Goal: Task Accomplishment & Management: Use online tool/utility

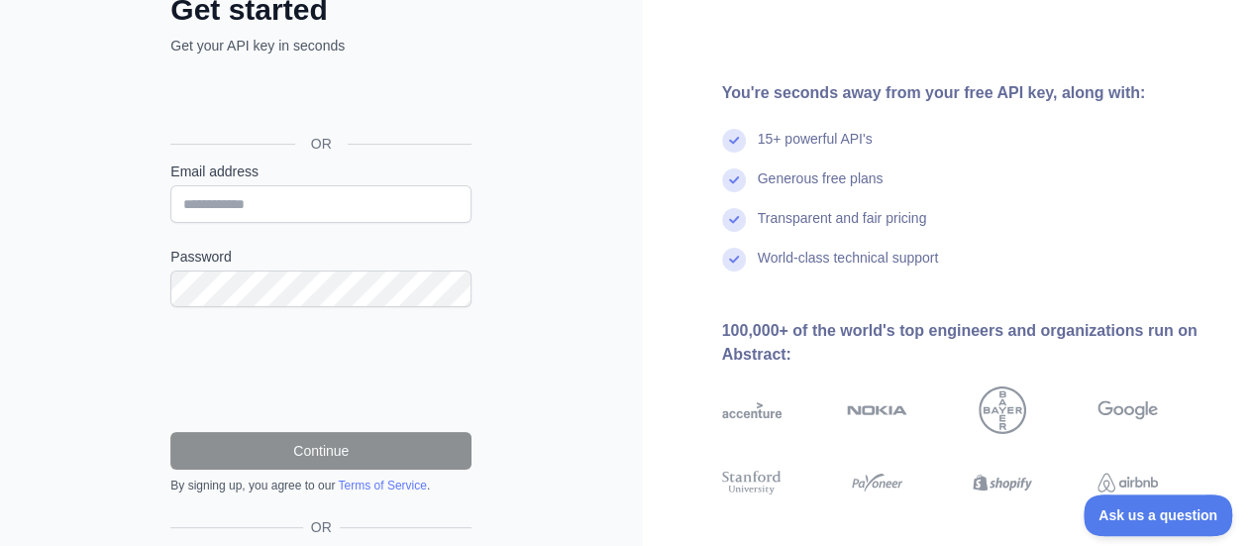
scroll to position [137, 0]
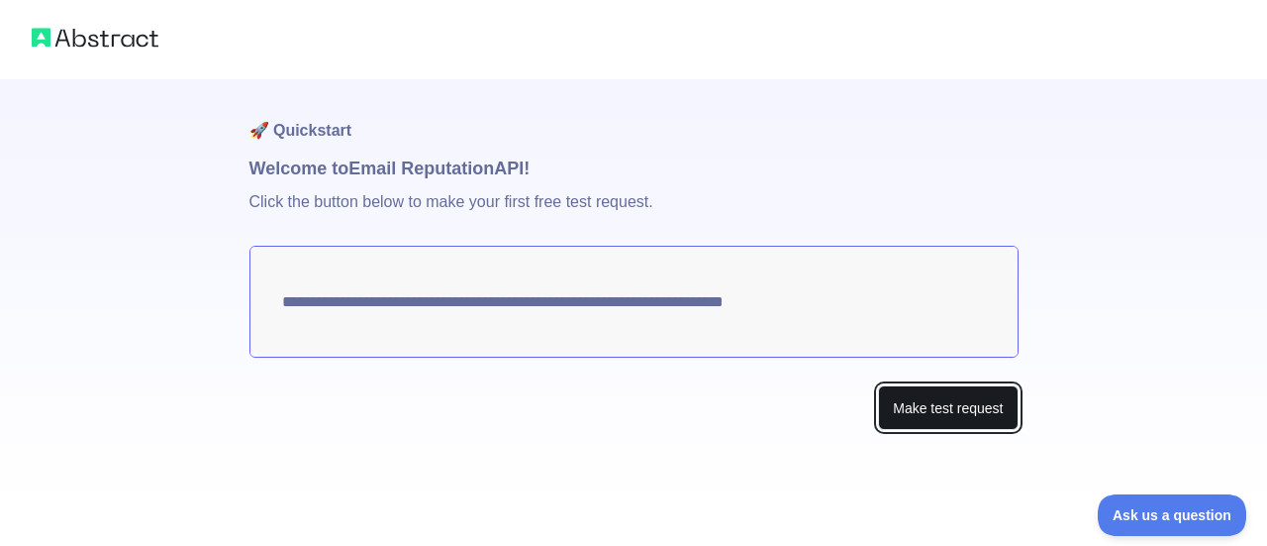
click at [943, 410] on button "Make test request" at bounding box center [948, 407] width 140 height 45
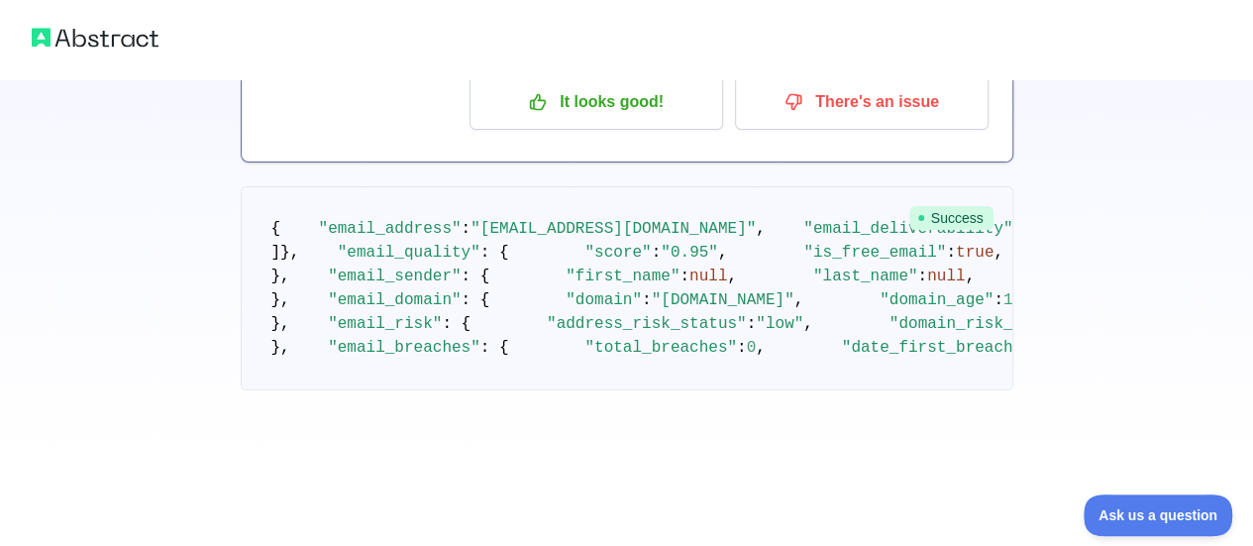
scroll to position [178, 0]
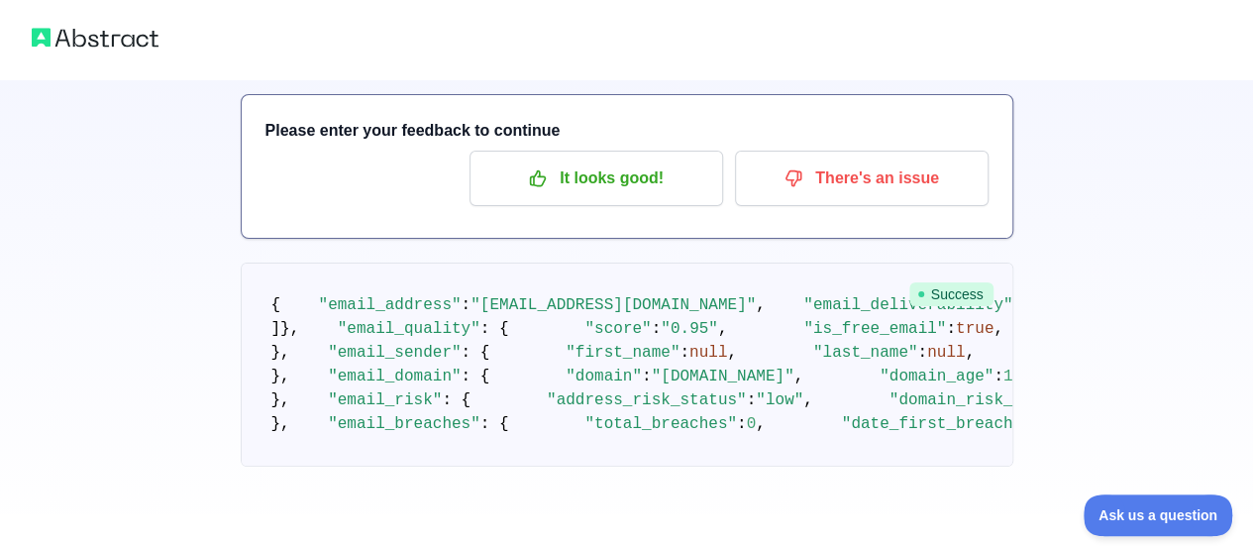
click at [582, 296] on span ""[EMAIL_ADDRESS][DOMAIN_NAME]"" at bounding box center [612, 305] width 285 height 18
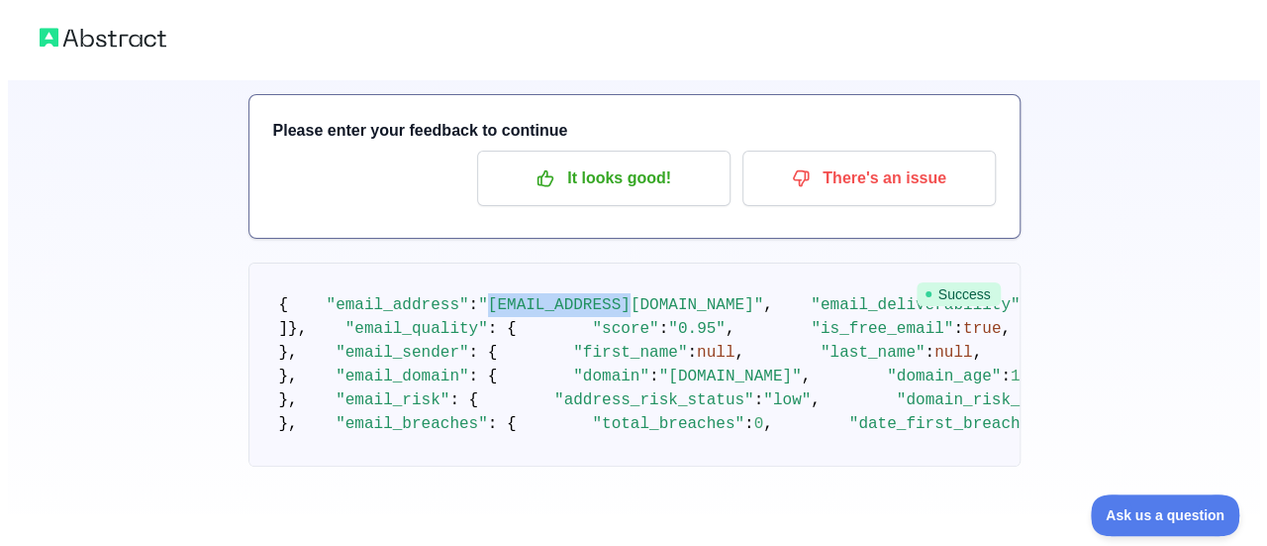
scroll to position [0, 0]
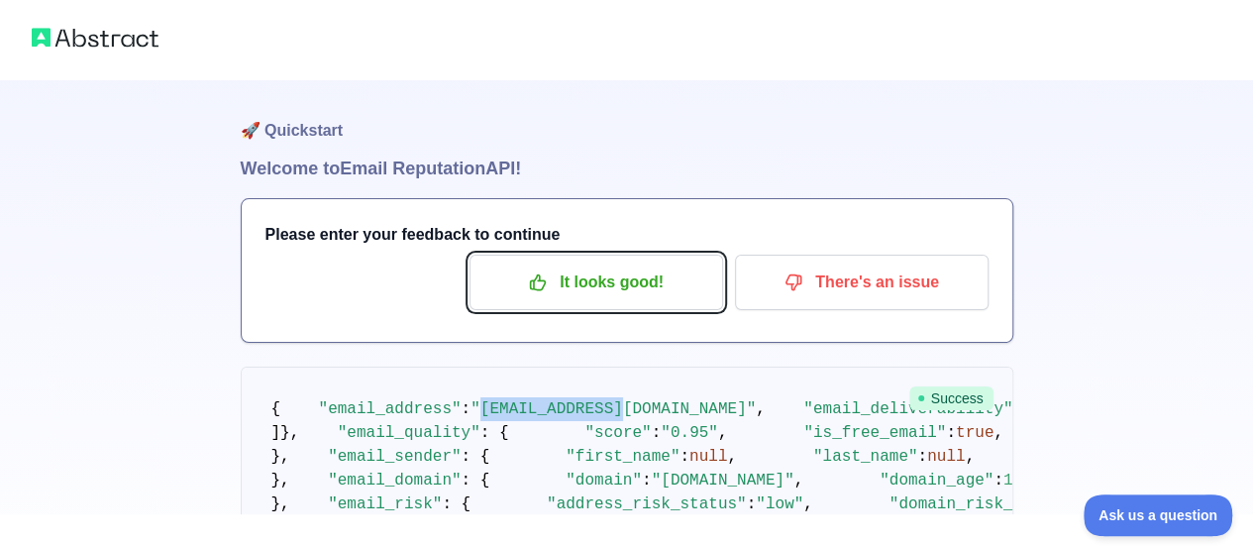
drag, startPoint x: 582, startPoint y: 259, endPoint x: 303, endPoint y: 130, distance: 307.9
click at [303, 130] on div "🚀 Quickstart Welcome to Email Reputation API! Please enter your feedback to con…" at bounding box center [627, 364] width 772 height 570
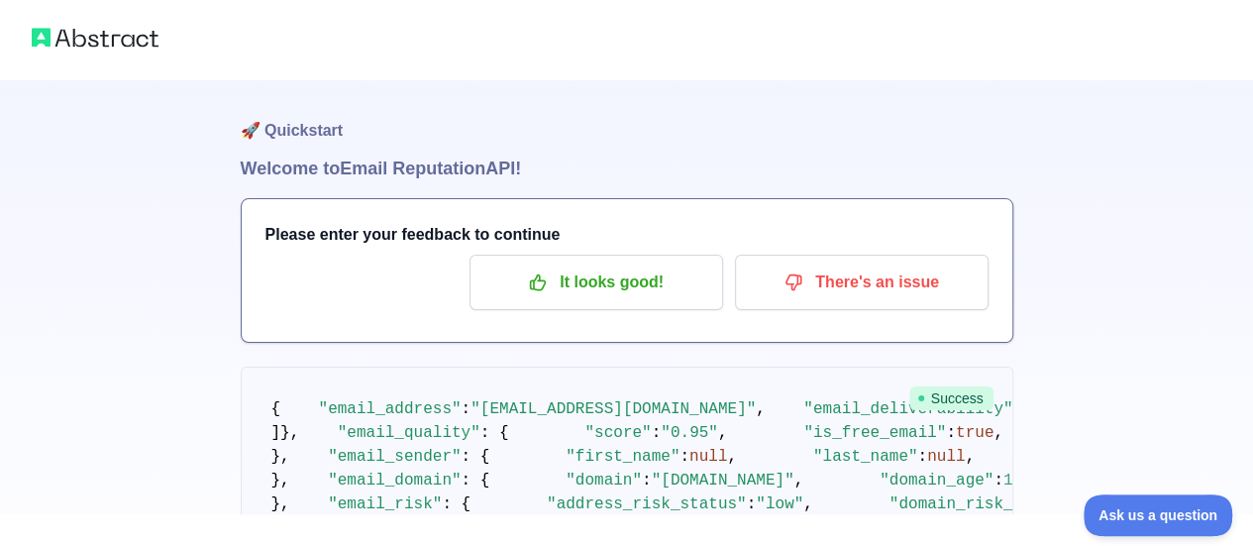
click at [303, 130] on h1 "🚀 Quickstart" at bounding box center [627, 116] width 772 height 75
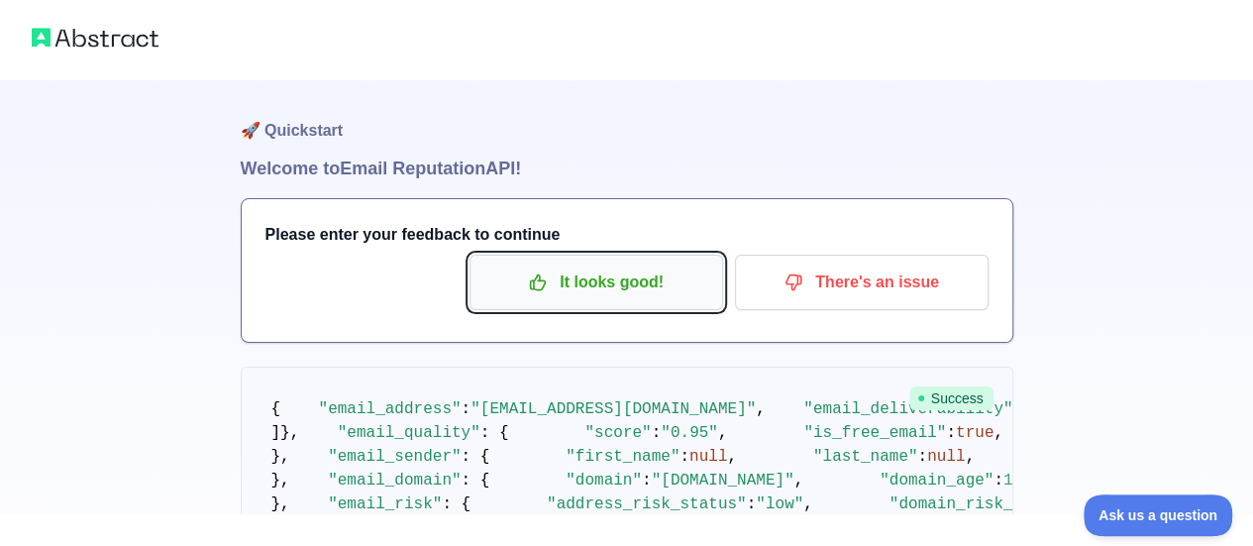
click at [551, 272] on p "It looks good!" at bounding box center [596, 282] width 224 height 34
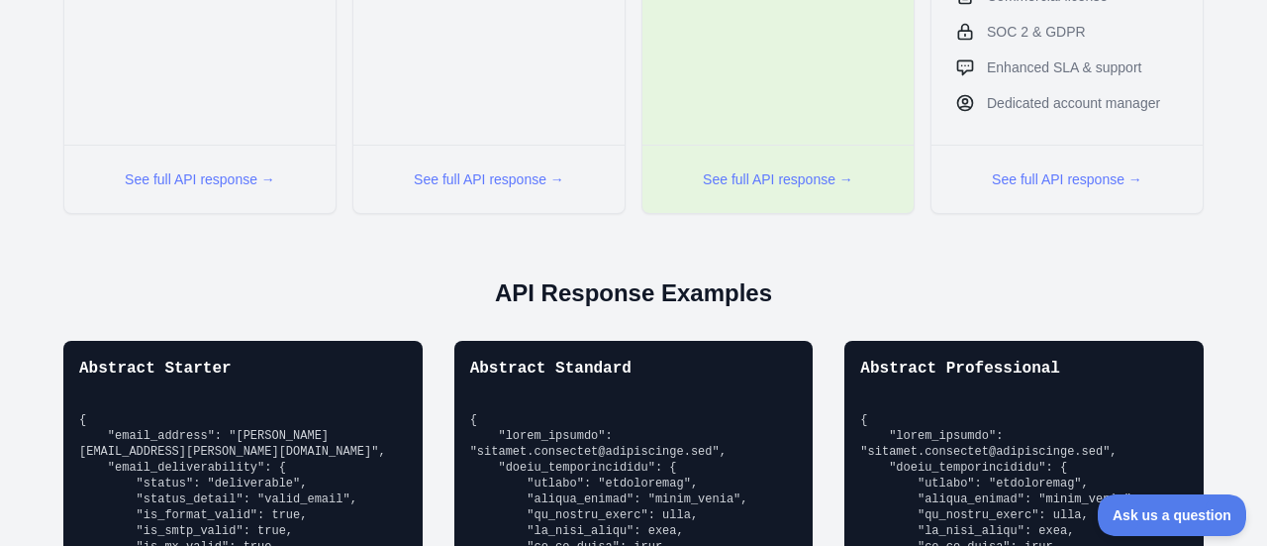
scroll to position [1383, 0]
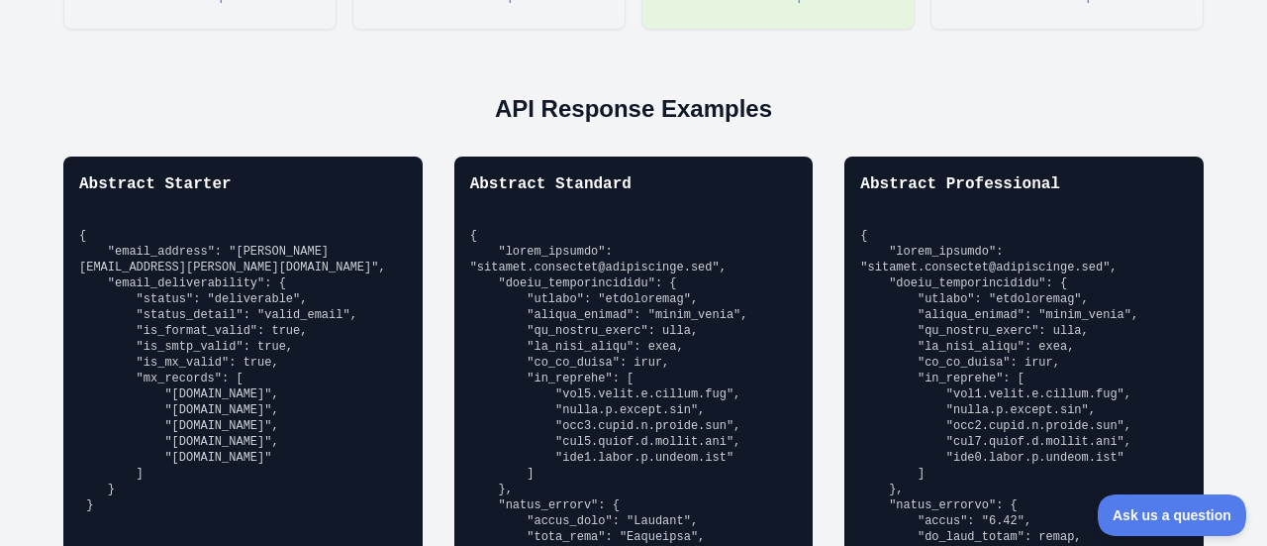
click at [560, 328] on pre at bounding box center [634, 521] width 328 height 586
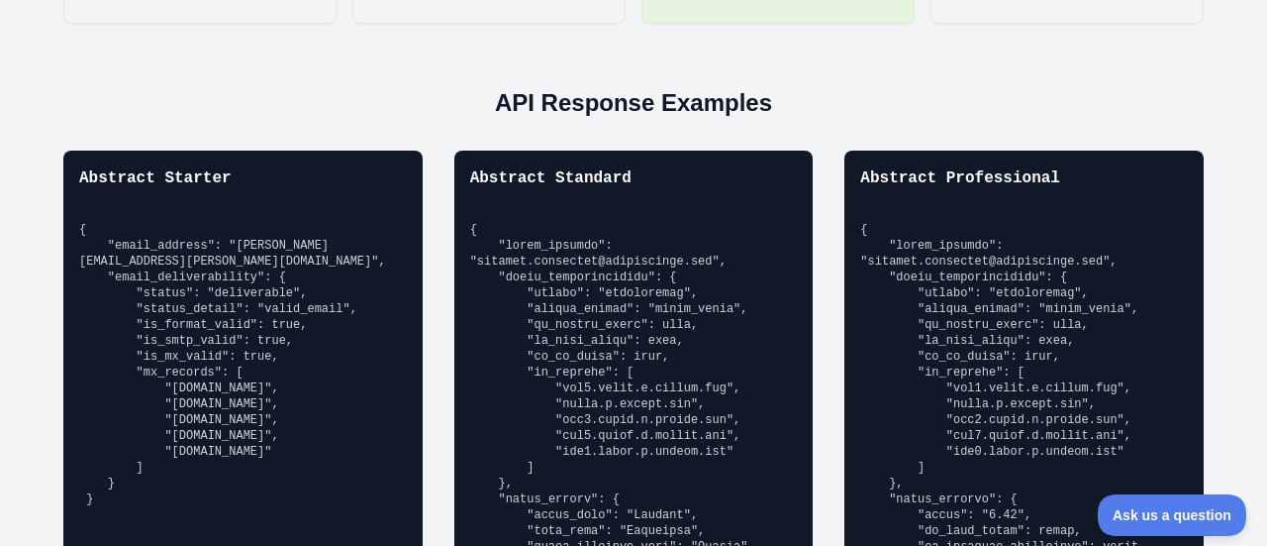
scroll to position [1041, 0]
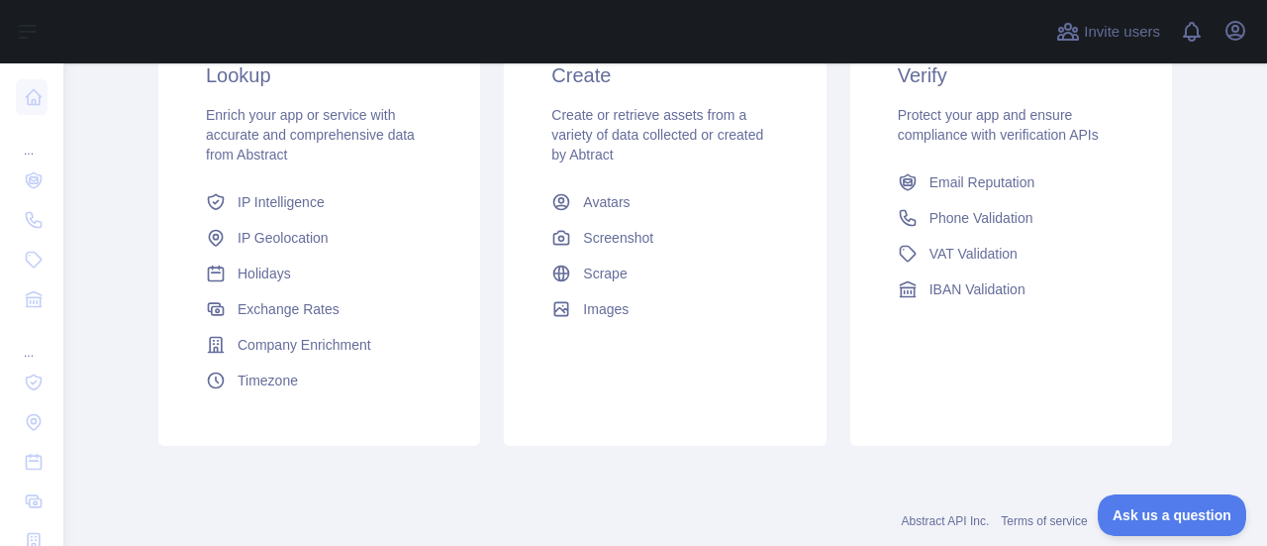
scroll to position [440, 0]
